Goal: Complete application form

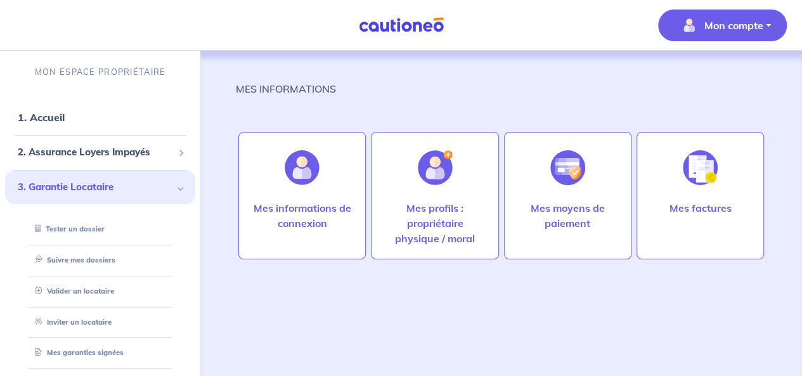
scroll to position [39, 0]
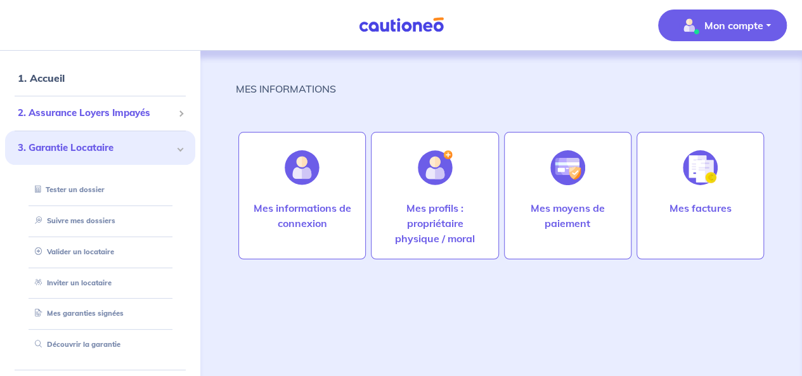
click at [137, 125] on div "2. Assurance Loyers Impayés" at bounding box center [100, 113] width 190 height 25
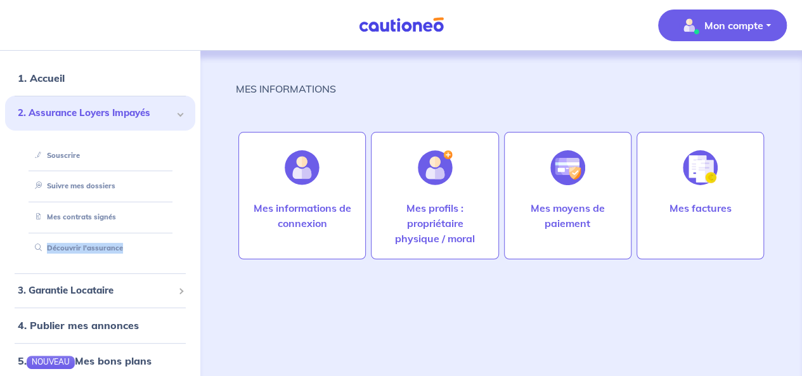
click at [0, 292] on ul "1. Accueil 2. Assurance Loyers Impayés Souscrire Suivre mes dossiers Mes contra…" at bounding box center [100, 290] width 200 height 461
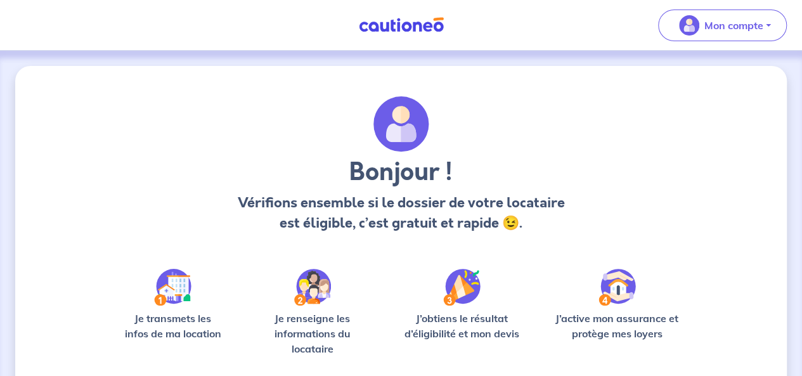
drag, startPoint x: 0, startPoint y: 0, endPoint x: 162, endPoint y: 168, distance: 233.2
click at [161, 162] on div "Bonjour ! Vérifions ensemble si le dossier de votre locataire est éligible, c’e…" at bounding box center [401, 169] width 569 height 147
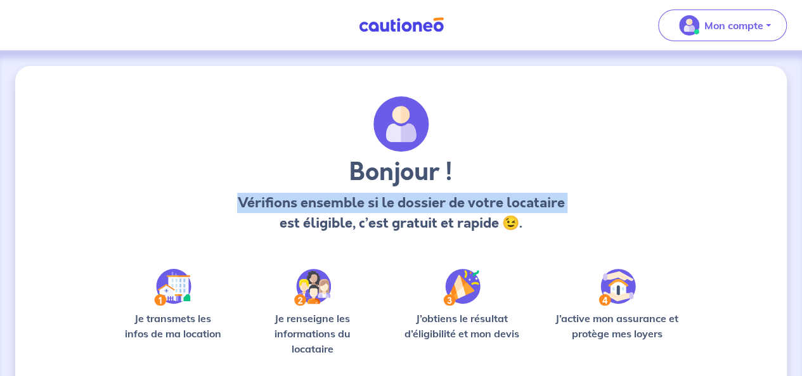
click at [217, 261] on div "Bonjour ! Vérifions ensemble si le dossier de votre locataire est éligible, c’e…" at bounding box center [401, 277] width 569 height 363
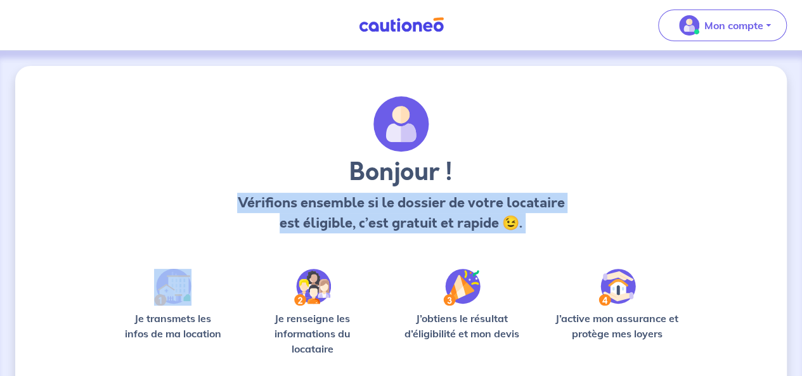
click at [429, 240] on div "Bonjour ! Vérifions ensemble si le dossier de votre locataire est éligible, c’e…" at bounding box center [401, 169] width 569 height 147
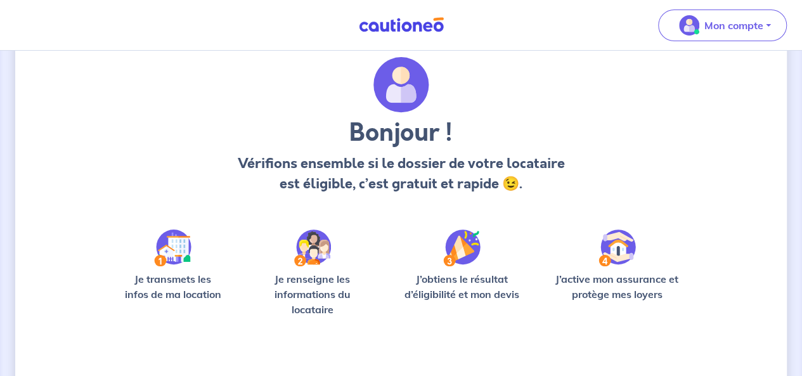
scroll to position [40, 0]
click at [555, 110] on div "Bonjour ! Vérifions ensemble si le dossier de votre locataire est éligible, c’e…" at bounding box center [401, 129] width 569 height 147
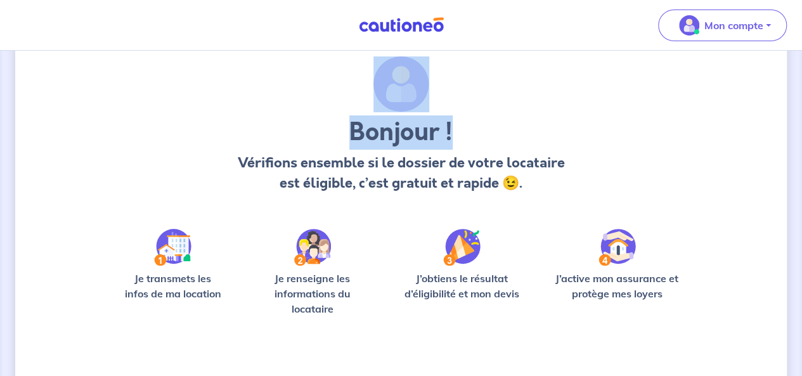
click at [554, 111] on div "Bonjour ! Vérifions ensemble si le dossier de votre locataire est éligible, c’e…" at bounding box center [401, 129] width 569 height 147
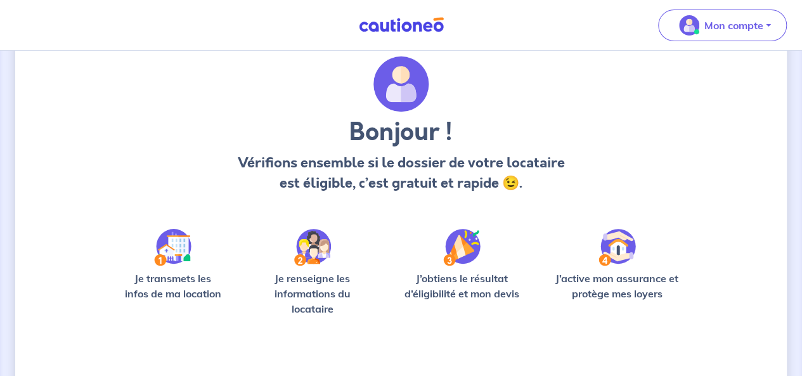
click at [400, 268] on div "J’obtiens le résultat d’éligibilité et mon devis" at bounding box center [462, 278] width 133 height 98
click at [162, 261] on img at bounding box center [172, 247] width 37 height 37
click at [167, 310] on div "Je transmets les infos de ma location" at bounding box center [173, 291] width 112 height 41
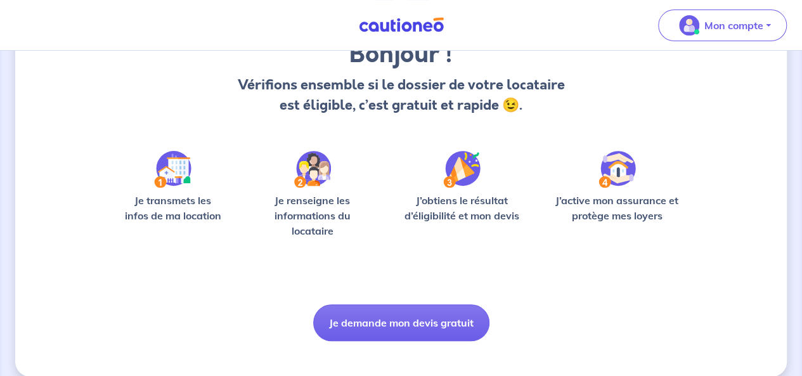
scroll to position [133, 0]
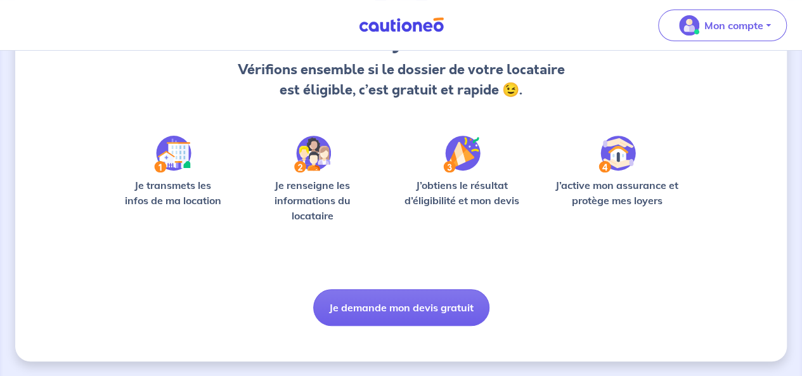
click at [391, 309] on button "Je demande mon devis gratuit" at bounding box center [401, 307] width 176 height 37
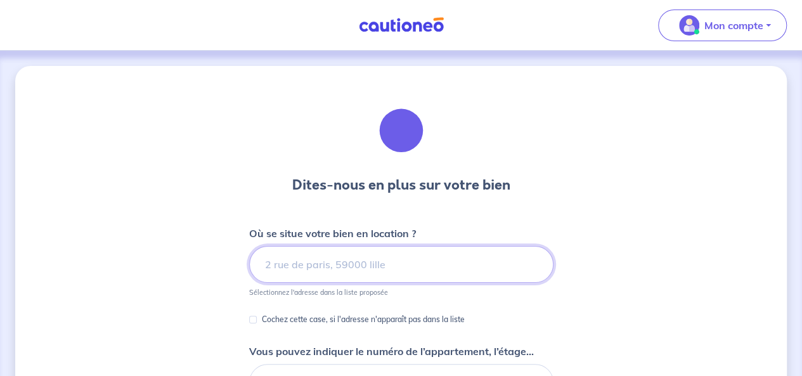
click at [303, 275] on input at bounding box center [401, 264] width 304 height 37
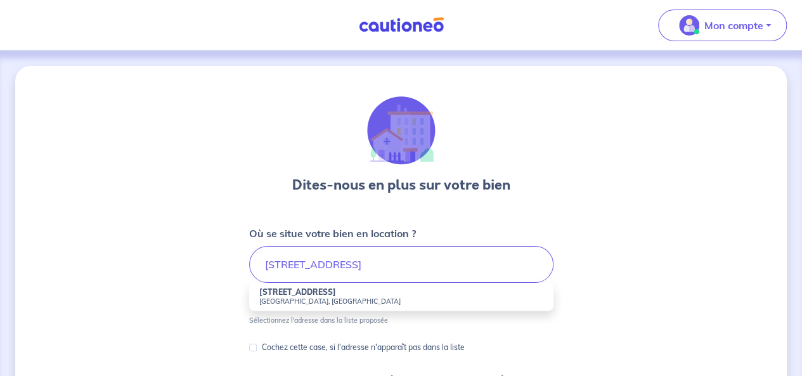
click at [374, 294] on li "[STREET_ADDRESS]" at bounding box center [401, 297] width 304 height 28
type input "[STREET_ADDRESS]"
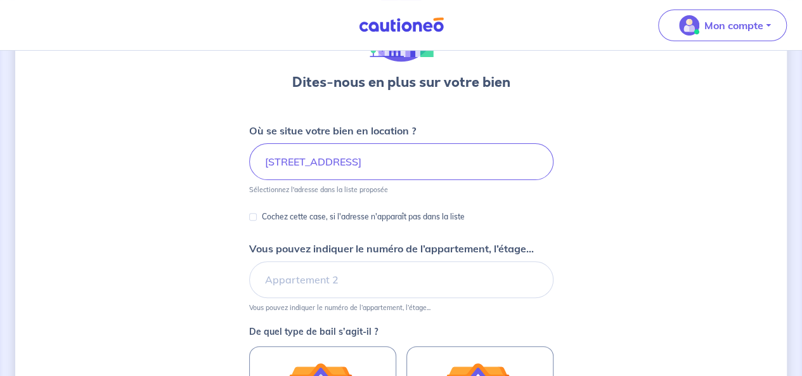
scroll to position [103, 0]
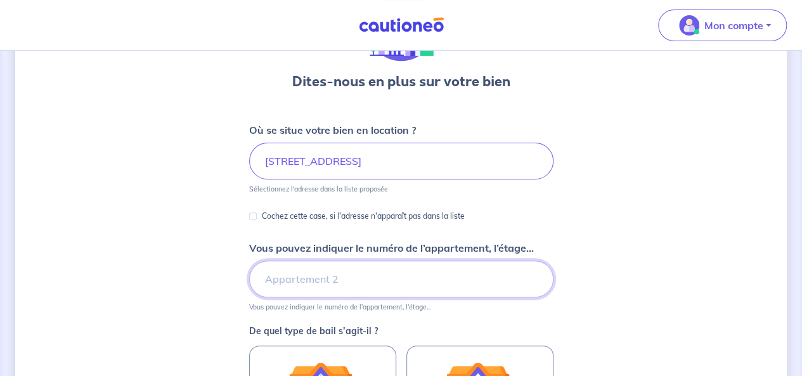
click at [372, 290] on input "Vous pouvez indiquer le numéro de l’appartement, l’étage..." at bounding box center [401, 279] width 304 height 37
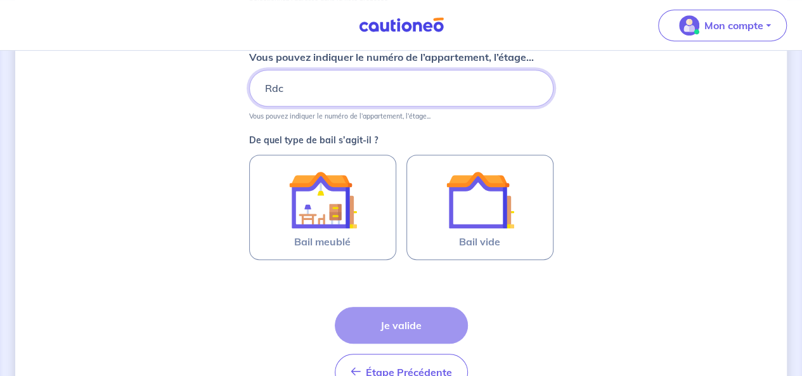
scroll to position [322, 0]
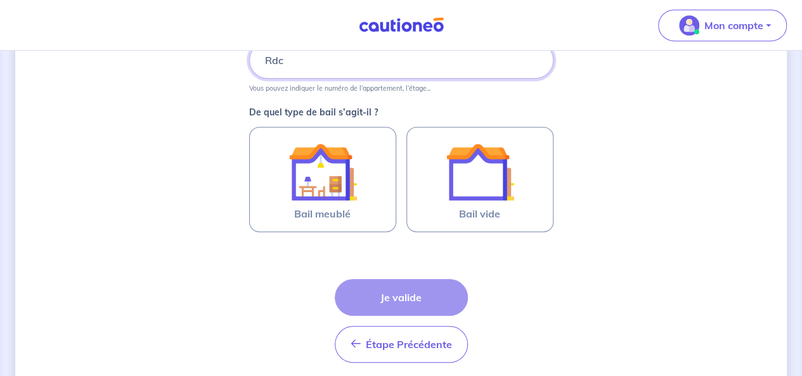
type input "Rdc"
click at [367, 216] on label "Bail meublé" at bounding box center [322, 179] width 147 height 105
click at [0, 0] on input "Bail meublé" at bounding box center [0, 0] width 0 height 0
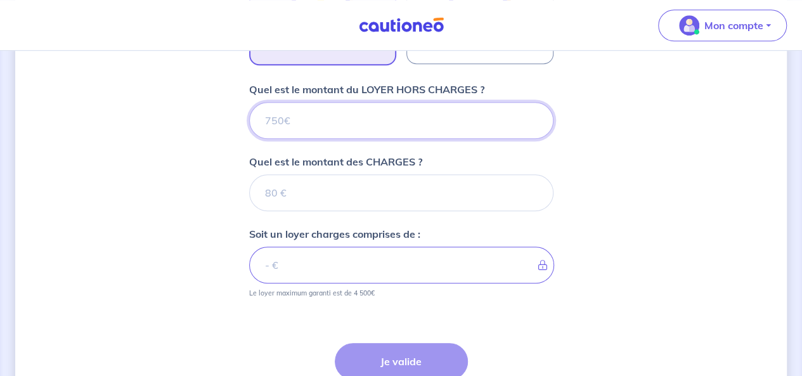
scroll to position [473, 0]
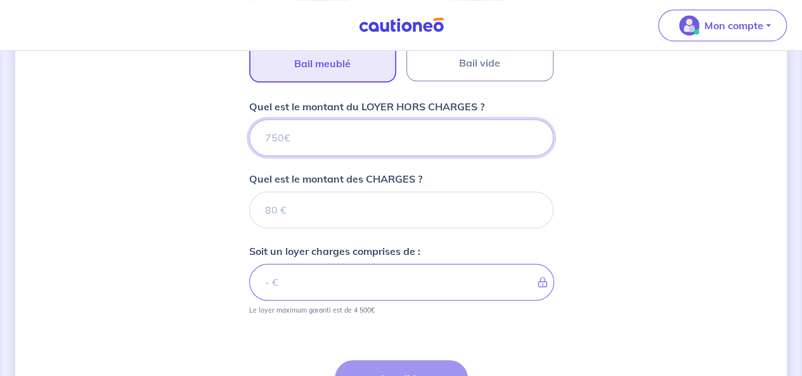
click at [365, 129] on input "Quel est le montant du LOYER HORS CHARGES ?" at bounding box center [401, 137] width 304 height 37
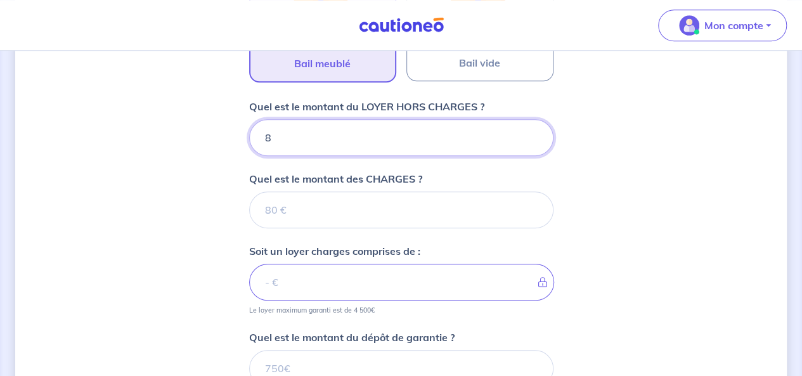
type input "84"
type input "840"
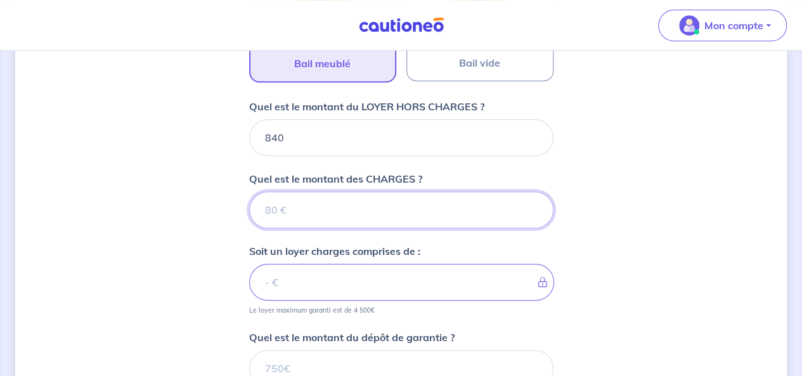
click at [288, 217] on input "Quel est le montant des CHARGES ?" at bounding box center [401, 209] width 304 height 37
type input "40"
type input "880"
type input "40"
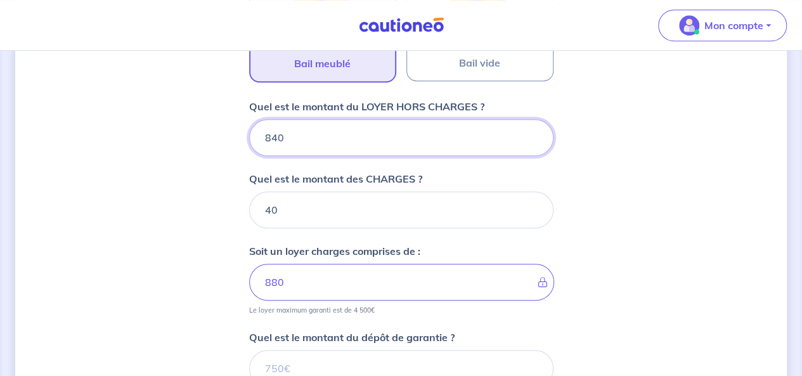
click at [278, 136] on input "840" at bounding box center [401, 137] width 304 height 37
type input "800"
type input "840"
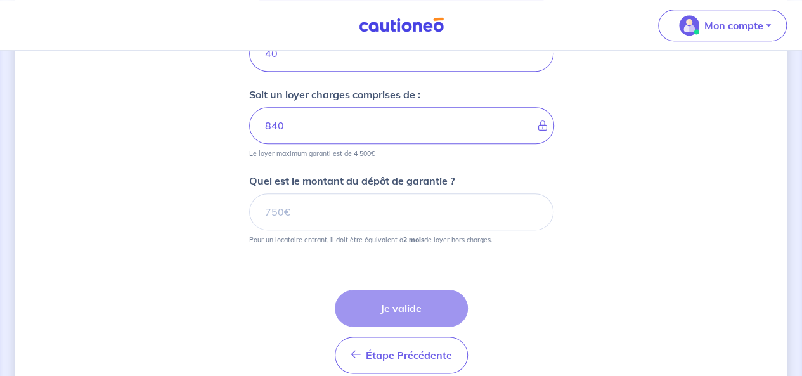
type input "800"
click at [312, 225] on input "Quel est le montant du dépôt de garantie ?" at bounding box center [401, 211] width 304 height 37
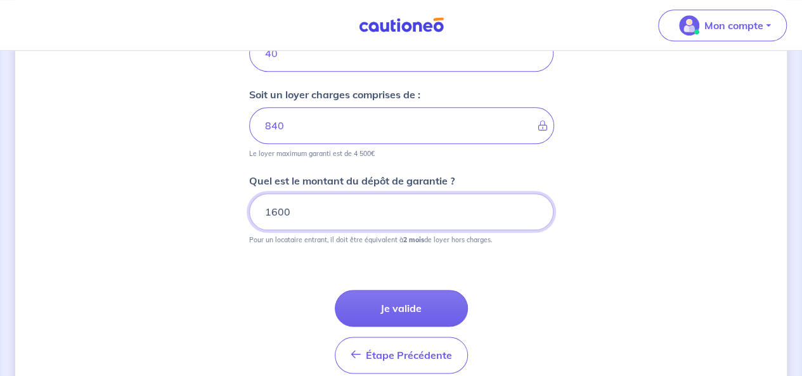
type input "1600"
click at [420, 314] on button "Je valide" at bounding box center [401, 308] width 133 height 37
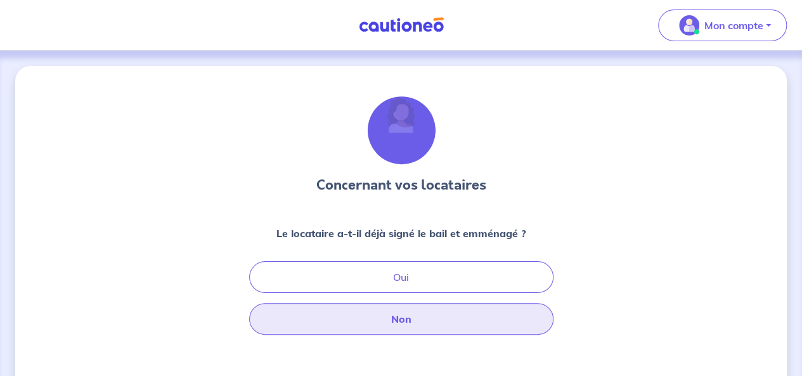
click at [450, 309] on button "Non" at bounding box center [401, 319] width 304 height 32
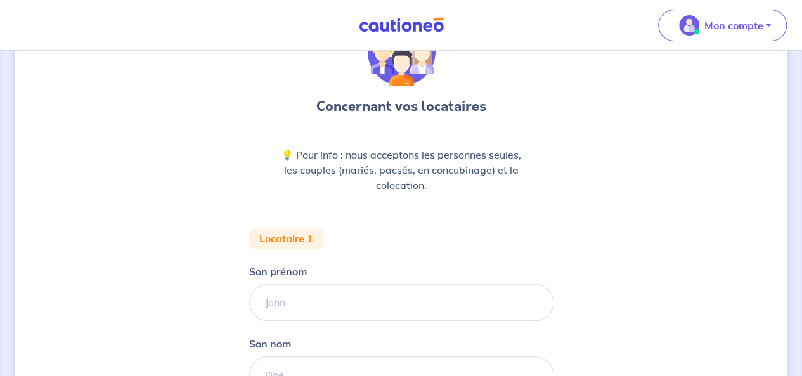
scroll to position [284, 0]
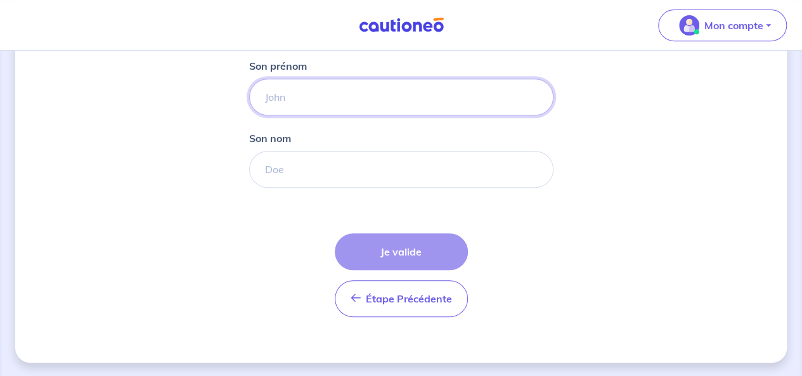
click at [402, 95] on input "Son prénom" at bounding box center [401, 97] width 304 height 37
type input "Komal"
click at [324, 171] on input "Son nom" at bounding box center [401, 169] width 304 height 37
type input "JETHOO"
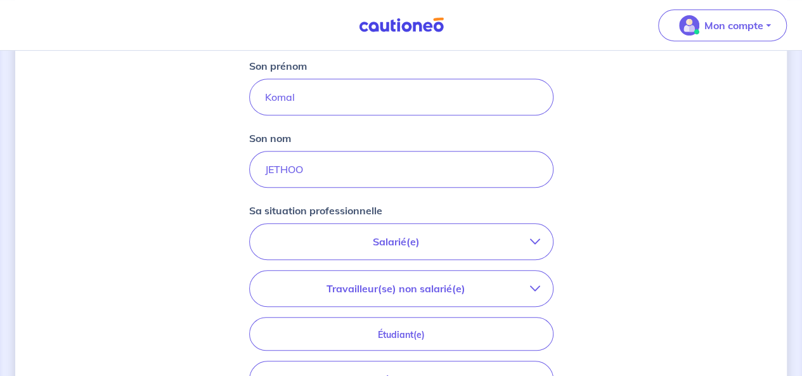
click at [395, 247] on p "Salarié(e)" at bounding box center [396, 241] width 268 height 15
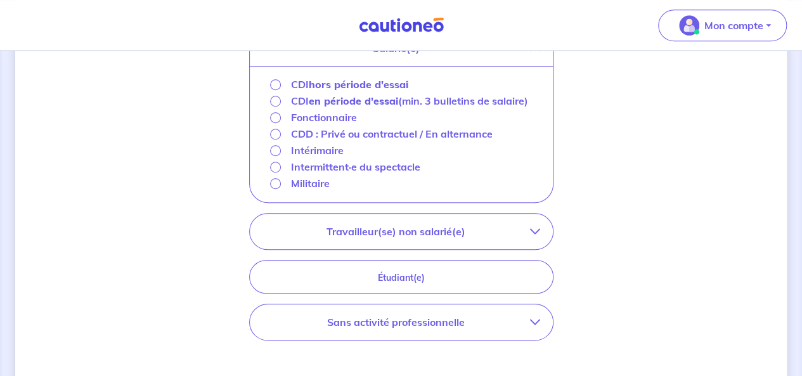
scroll to position [484, 0]
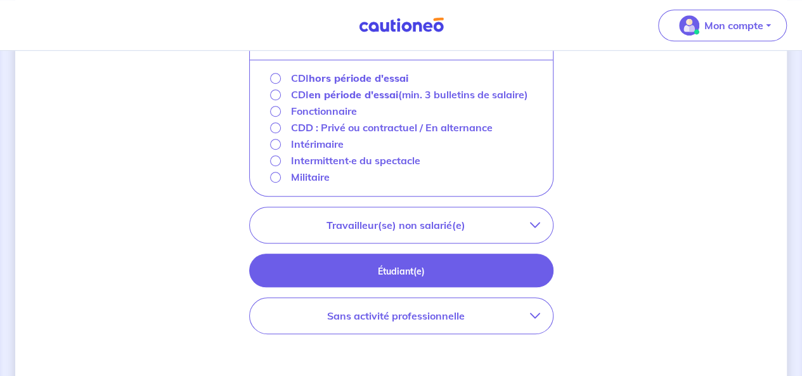
click at [391, 266] on p "Étudiant(e)" at bounding box center [401, 271] width 273 height 14
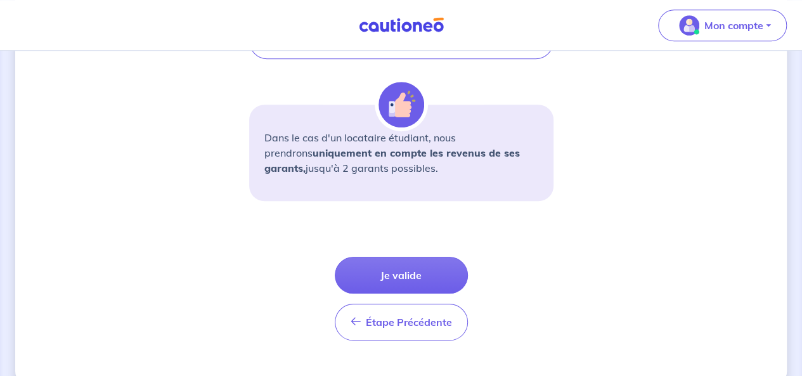
click at [426, 275] on button "Je valide" at bounding box center [401, 275] width 133 height 37
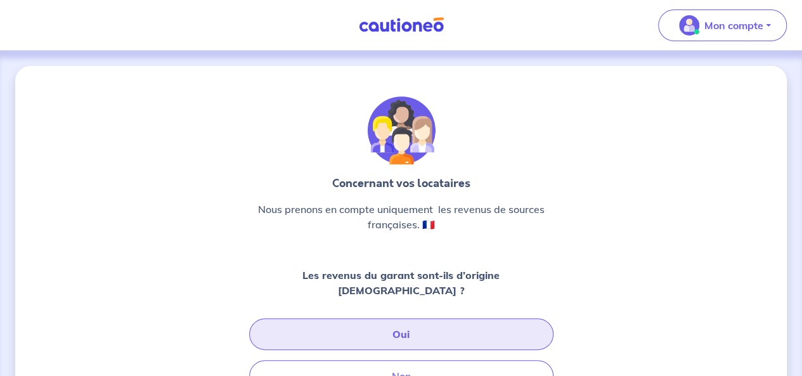
click at [424, 318] on button "Oui" at bounding box center [401, 334] width 304 height 32
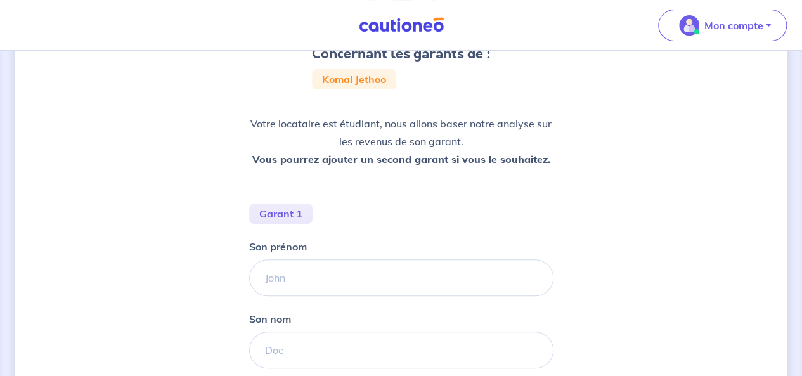
scroll to position [159, 0]
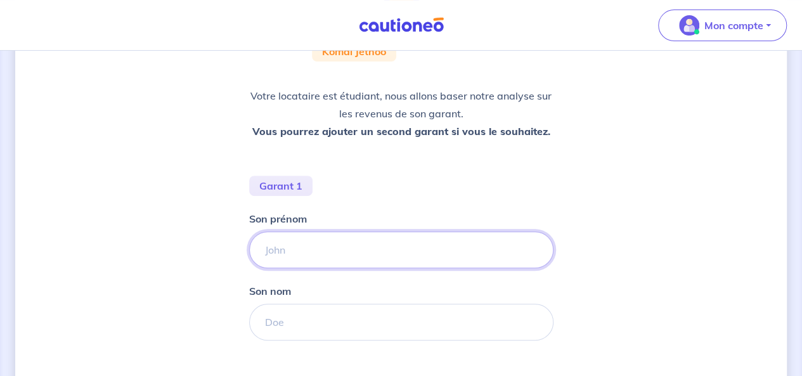
click at [326, 245] on input "Son prénom" at bounding box center [401, 249] width 304 height 37
type input "[PERSON_NAME]"
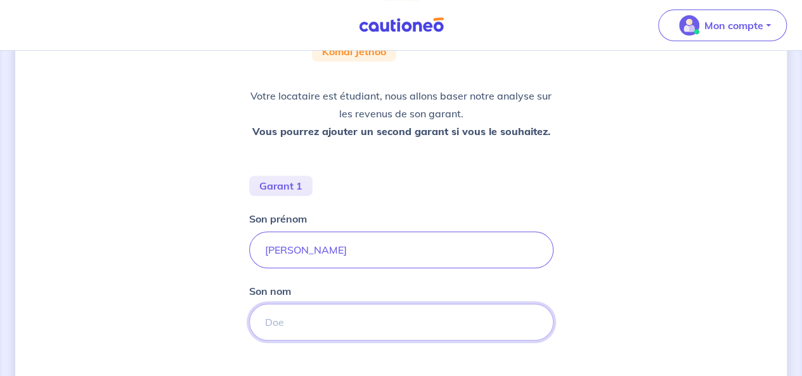
click at [306, 319] on input "Son nom" at bounding box center [401, 322] width 304 height 37
click at [334, 323] on input "Son nom" at bounding box center [401, 322] width 304 height 37
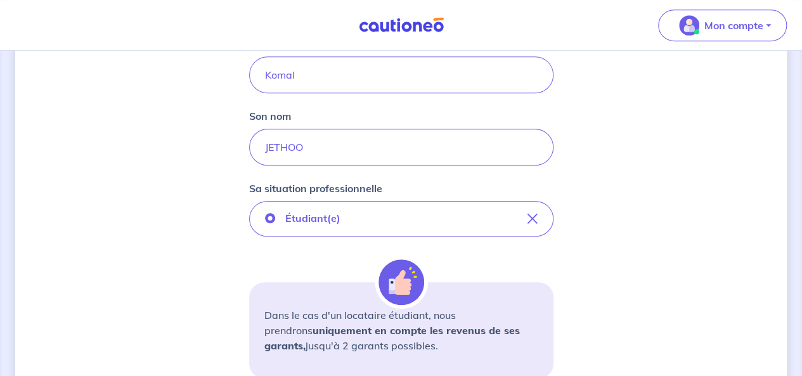
scroll to position [311, 0]
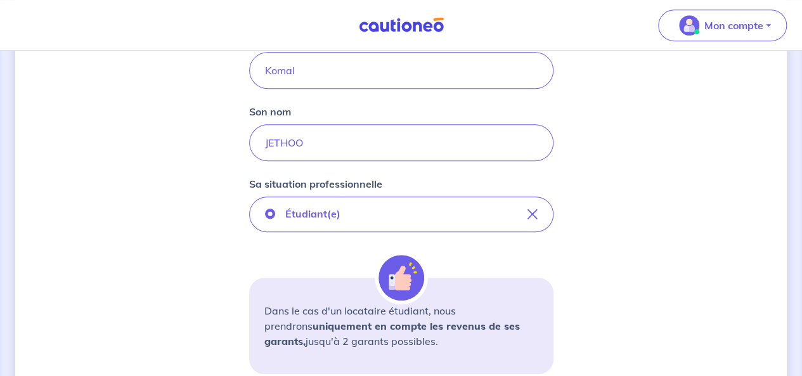
click at [396, 225] on button "Étudiant(e)" at bounding box center [401, 215] width 304 height 36
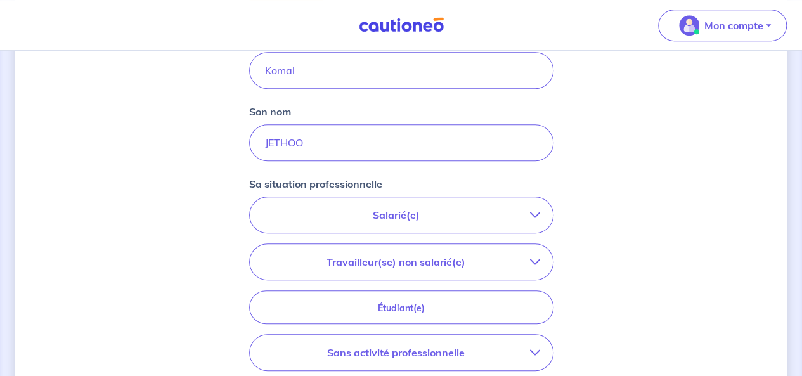
click at [493, 228] on button "Salarié(e)" at bounding box center [401, 215] width 303 height 36
